Goal: Find specific page/section: Find specific page/section

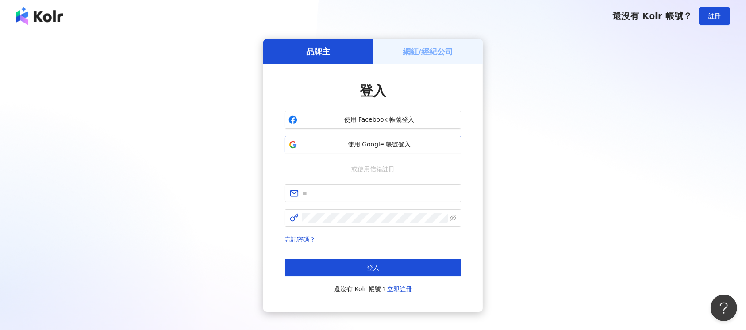
click at [376, 144] on span "使用 Google 帳號登入" at bounding box center [379, 144] width 157 height 9
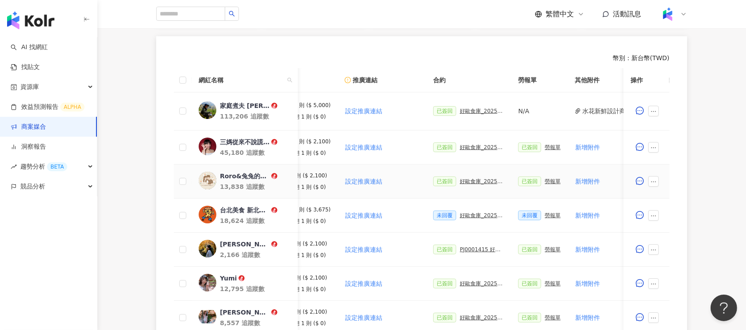
scroll to position [494, 0]
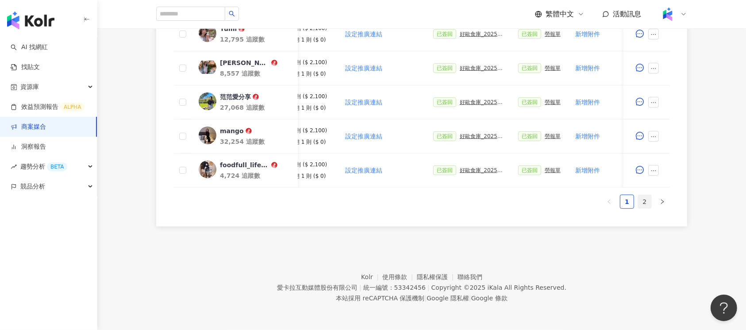
click at [379, 203] on link "2" at bounding box center [644, 201] width 13 height 13
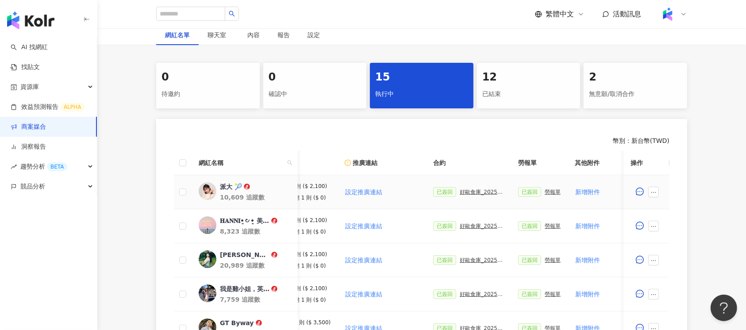
scroll to position [261, 0]
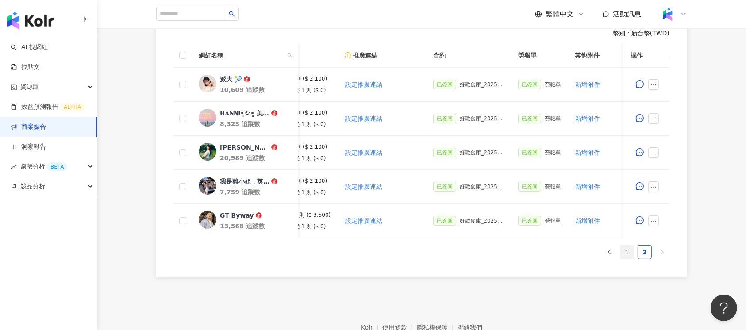
click at [379, 212] on link "1" at bounding box center [627, 252] width 13 height 13
